Goal: Task Accomplishment & Management: Use online tool/utility

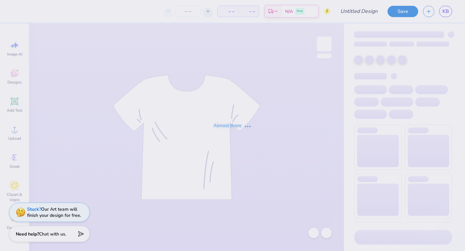
type input "1"
type input "12"
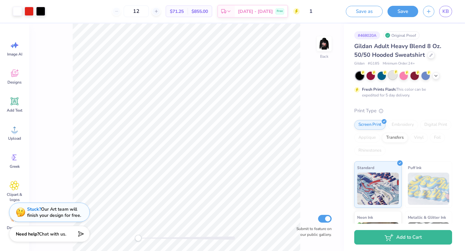
click at [393, 75] on div at bounding box center [393, 75] width 8 height 8
click at [329, 50] on img at bounding box center [325, 44] width 26 height 26
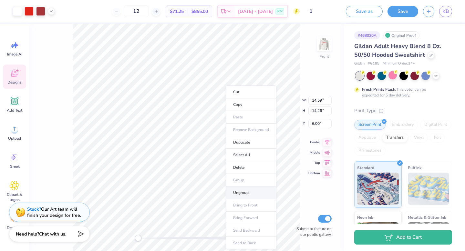
click at [251, 193] on li "Ungroup" at bounding box center [251, 193] width 51 height 13
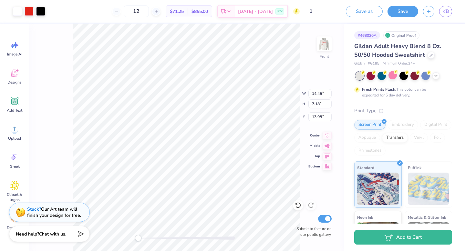
type input "13.96"
type input "11.04"
type input "6.00"
click at [21, 11] on div at bounding box center [17, 10] width 9 height 9
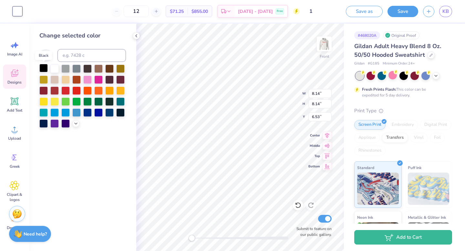
click at [46, 68] on div at bounding box center [43, 68] width 8 height 8
type input "6.60"
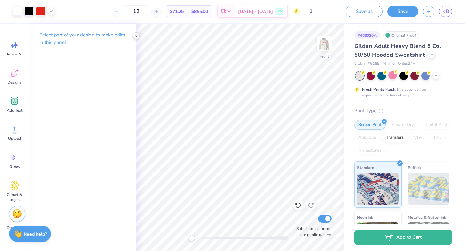
click at [136, 36] on icon at bounding box center [136, 35] width 5 height 5
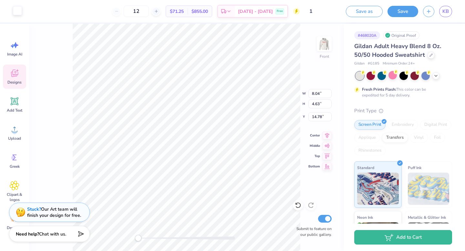
click at [17, 12] on div at bounding box center [17, 10] width 9 height 9
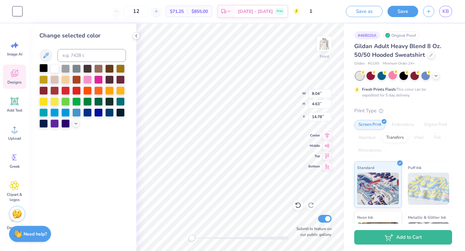
click at [45, 70] on div at bounding box center [43, 68] width 8 height 8
click at [274, 89] on div "Front W 8.04 8.04 " H 4.63 4.63 " Y 14.78 14.78 " Center Middle Top Bottom Subm…" at bounding box center [240, 138] width 208 height 228
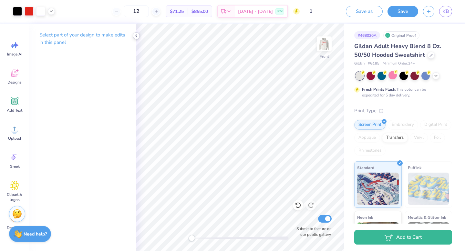
click at [137, 37] on icon at bounding box center [136, 35] width 5 height 5
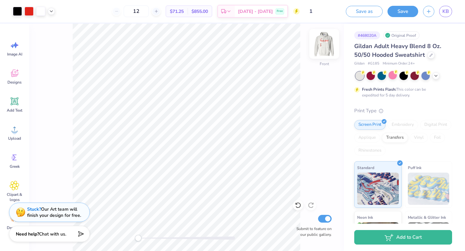
click at [323, 46] on img at bounding box center [325, 44] width 26 height 26
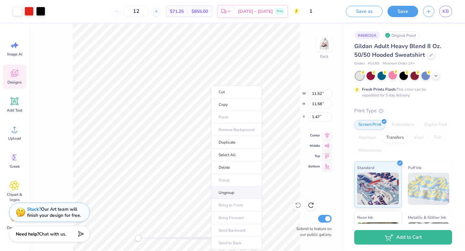
click at [232, 193] on li "Ungroup" at bounding box center [236, 193] width 51 height 13
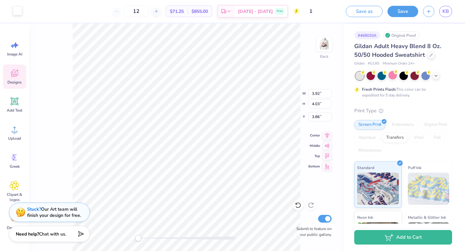
click at [19, 12] on div at bounding box center [17, 10] width 9 height 9
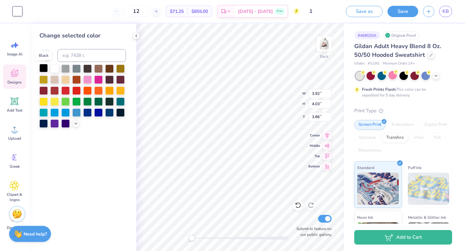
click at [45, 66] on div at bounding box center [43, 68] width 8 height 8
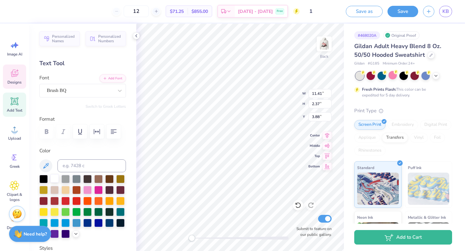
click at [57, 180] on div at bounding box center [54, 179] width 8 height 8
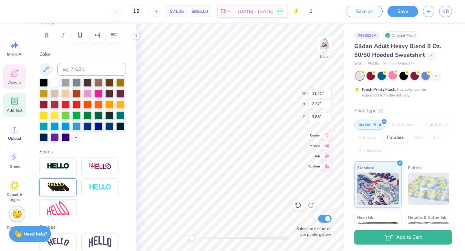
scroll to position [117, 0]
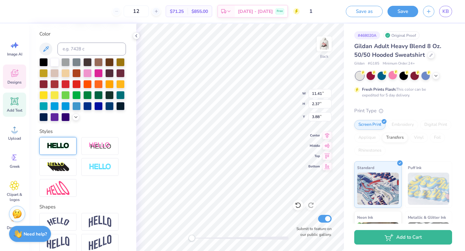
click at [69, 144] on img at bounding box center [58, 146] width 23 height 7
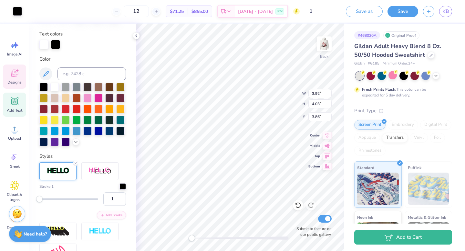
type input "0.83"
type input "4.07"
type input "8.97"
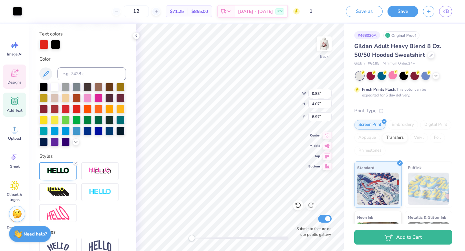
type input "3.92"
type input "4.03"
click at [76, 110] on div at bounding box center [76, 108] width 8 height 8
click at [77, 112] on div at bounding box center [76, 108] width 8 height 8
click at [20, 13] on div at bounding box center [17, 10] width 9 height 9
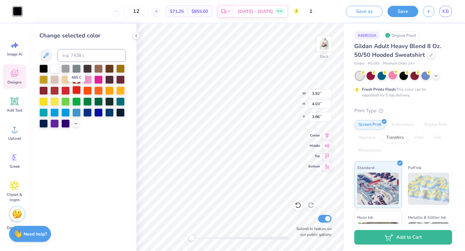
click at [77, 91] on div at bounding box center [76, 90] width 8 height 8
type input "3.85"
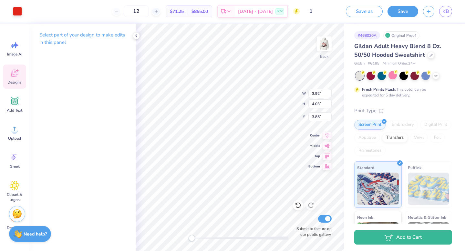
type input "2.49"
type input "0.47"
type input "2.11"
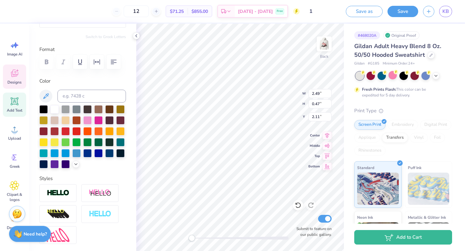
scroll to position [91, 0]
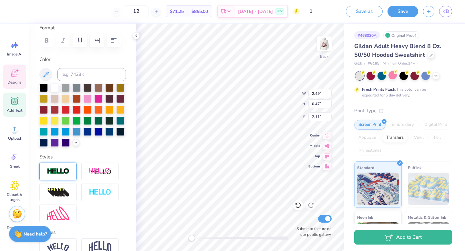
click at [59, 166] on div at bounding box center [57, 172] width 37 height 18
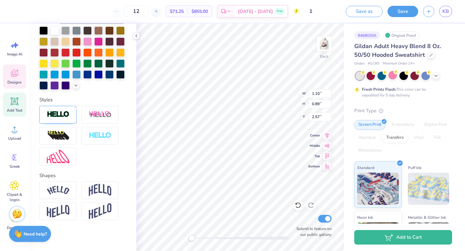
scroll to position [175, 0]
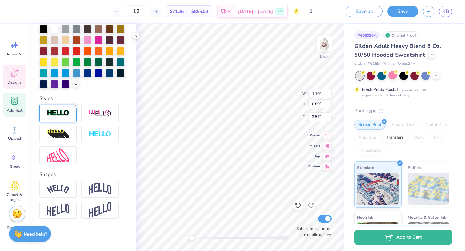
click at [67, 117] on img at bounding box center [58, 113] width 23 height 7
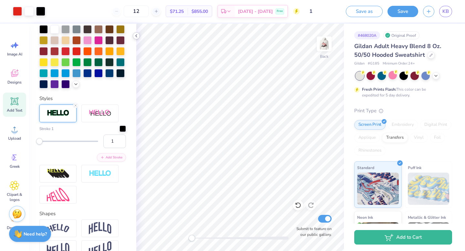
click at [137, 34] on icon at bounding box center [136, 35] width 5 height 5
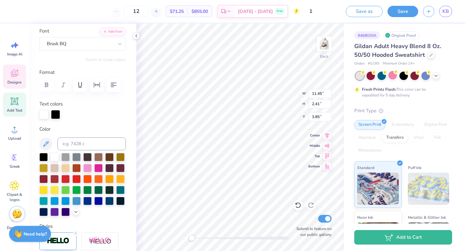
scroll to position [46, 0]
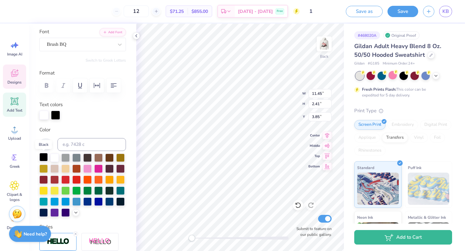
click at [43, 156] on div at bounding box center [43, 157] width 8 height 8
type input "0.83"
type input "4.07"
type input "8.96"
click at [55, 116] on div at bounding box center [55, 114] width 9 height 9
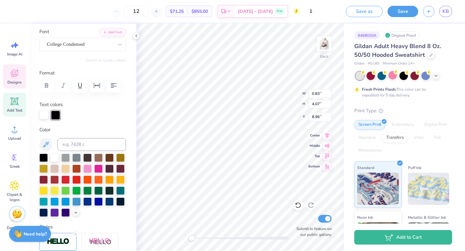
click at [44, 116] on div at bounding box center [43, 114] width 9 height 9
click at [55, 116] on div at bounding box center [55, 114] width 9 height 9
click at [44, 157] on div at bounding box center [43, 157] width 8 height 8
click at [66, 178] on div at bounding box center [65, 179] width 8 height 8
click at [44, 116] on div at bounding box center [43, 114] width 9 height 9
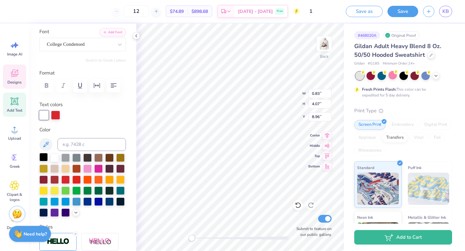
click at [45, 159] on div at bounding box center [43, 157] width 8 height 8
click at [57, 116] on div at bounding box center [55, 114] width 9 height 9
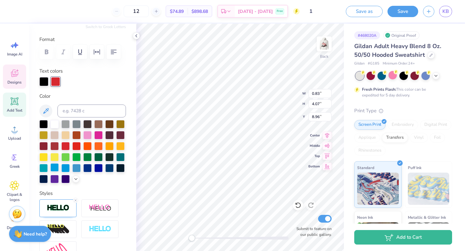
scroll to position [82, 0]
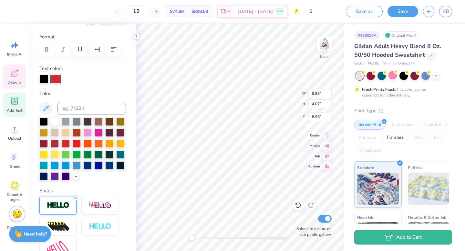
click at [75, 198] on icon at bounding box center [76, 198] width 4 height 4
click at [76, 197] on line at bounding box center [76, 198] width 2 height 2
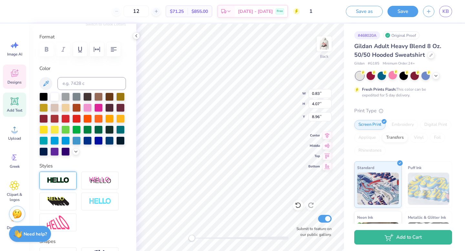
type input "1.10"
type input "0.89"
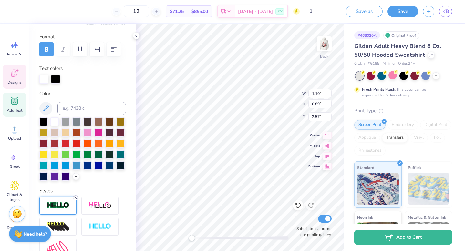
click at [76, 198] on line at bounding box center [76, 198] width 2 height 2
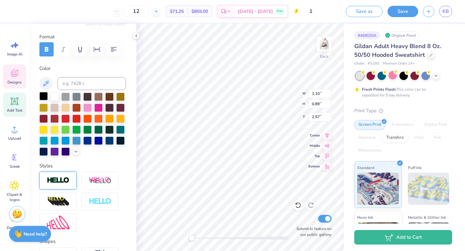
click at [44, 97] on div at bounding box center [43, 96] width 8 height 8
type input "1.47"
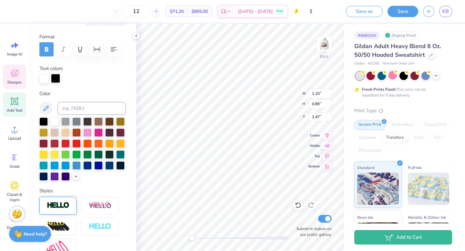
click at [58, 80] on div at bounding box center [55, 78] width 9 height 9
click at [77, 197] on icon at bounding box center [76, 198] width 4 height 4
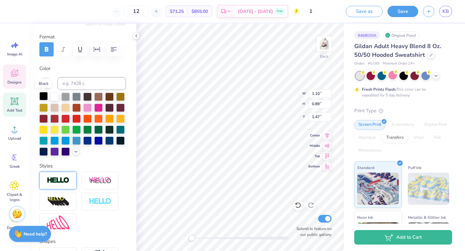
click at [42, 98] on div at bounding box center [43, 96] width 8 height 8
click at [45, 97] on div at bounding box center [43, 96] width 8 height 8
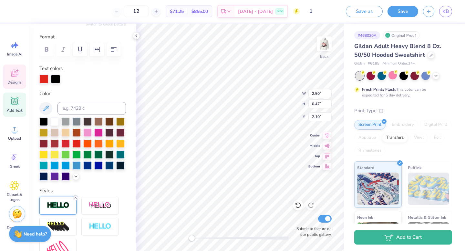
click at [75, 197] on icon at bounding box center [76, 198] width 4 height 4
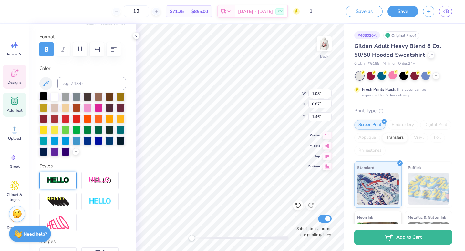
click at [42, 96] on div at bounding box center [43, 96] width 8 height 8
click at [68, 178] on img at bounding box center [58, 180] width 23 height 7
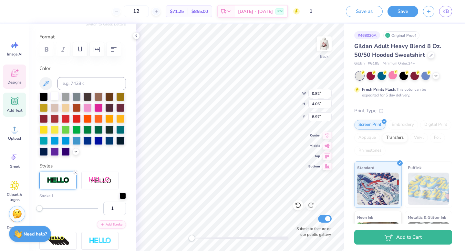
click at [52, 98] on div at bounding box center [54, 96] width 8 height 8
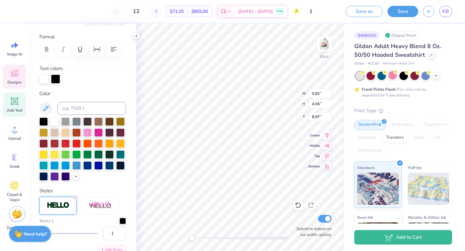
click at [75, 198] on icon at bounding box center [76, 198] width 4 height 4
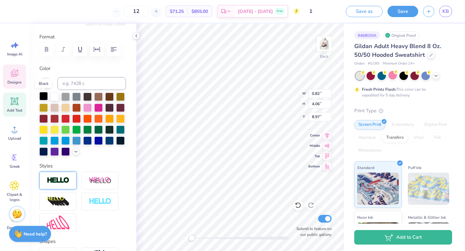
click at [46, 95] on div at bounding box center [43, 96] width 8 height 8
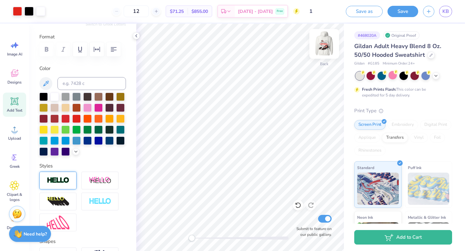
click at [327, 45] on img at bounding box center [325, 44] width 26 height 26
